Goal: Information Seeking & Learning: Check status

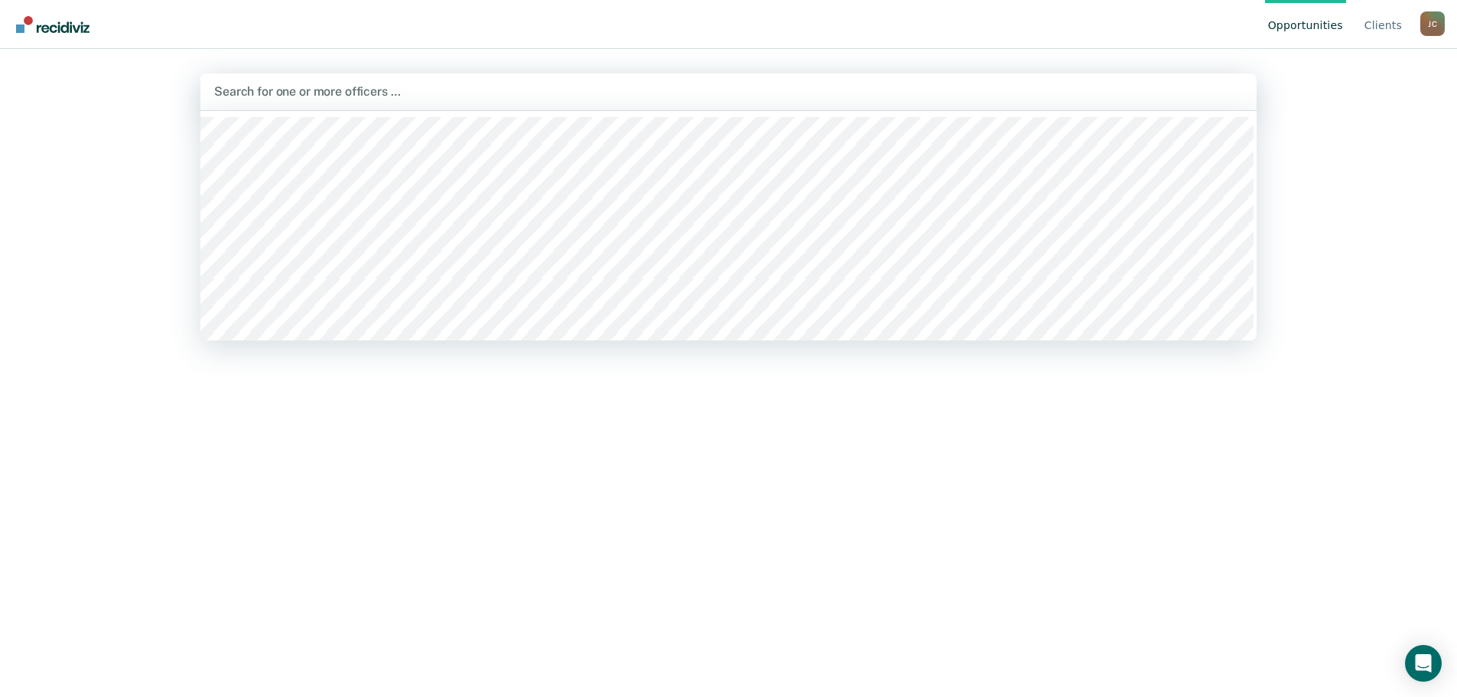
click at [689, 97] on div at bounding box center [728, 92] width 1029 height 18
click at [340, 86] on div at bounding box center [728, 92] width 1029 height 18
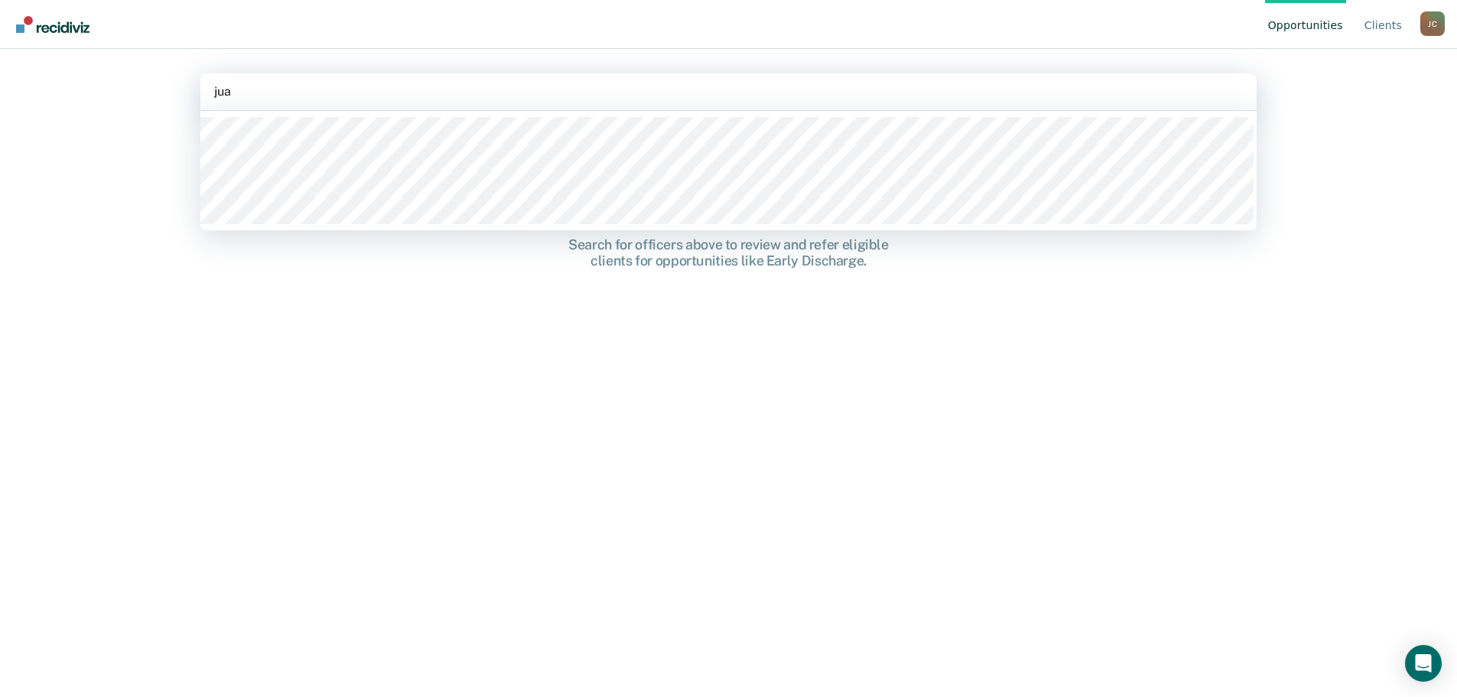
type input "[PERSON_NAME]"
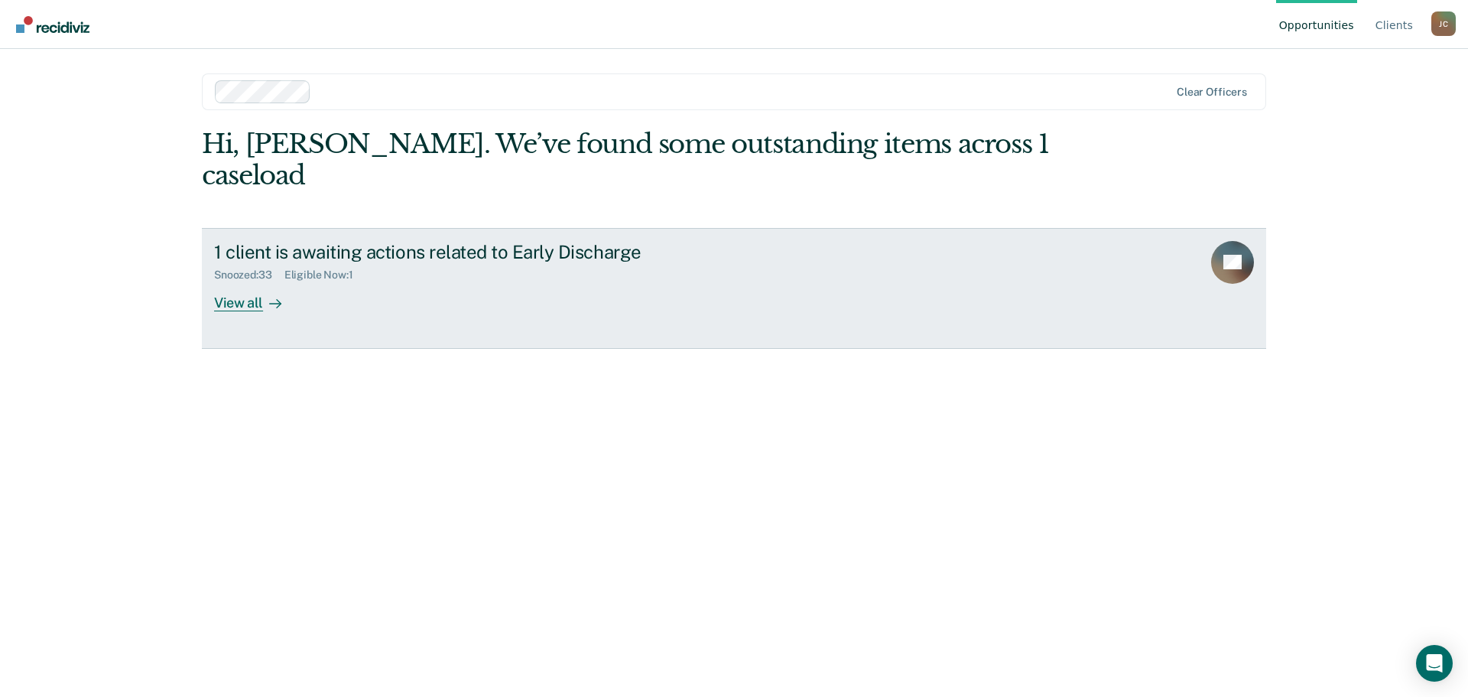
click at [252, 281] on div "View all" at bounding box center [257, 296] width 86 height 30
